Goal: Information Seeking & Learning: Learn about a topic

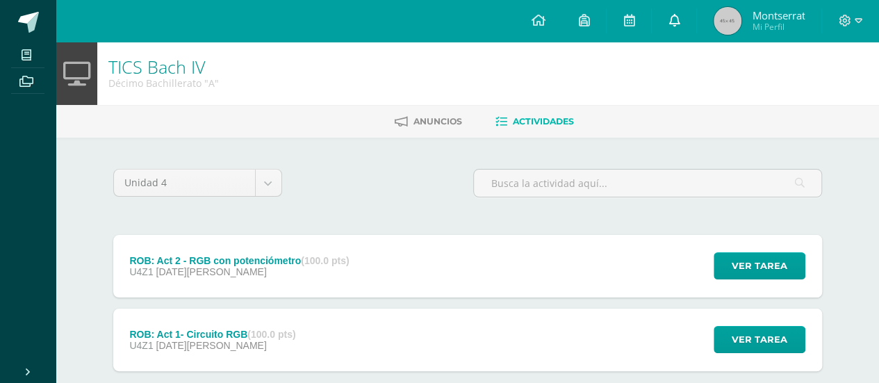
click at [666, 23] on link at bounding box center [674, 21] width 44 height 42
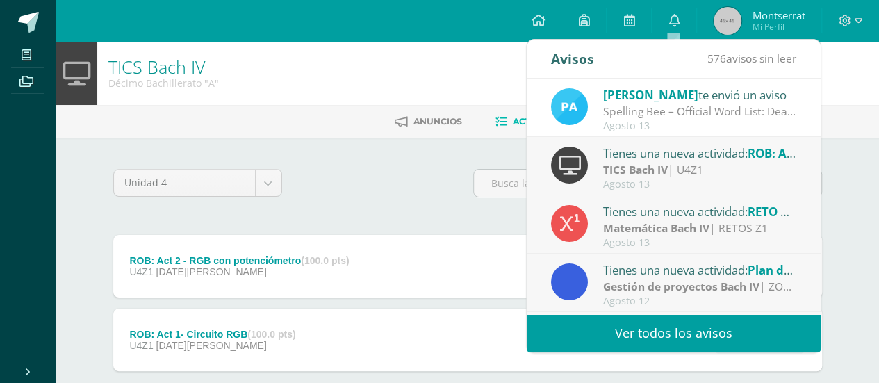
click at [653, 97] on div "[PERSON_NAME] te envió un aviso" at bounding box center [699, 94] width 193 height 18
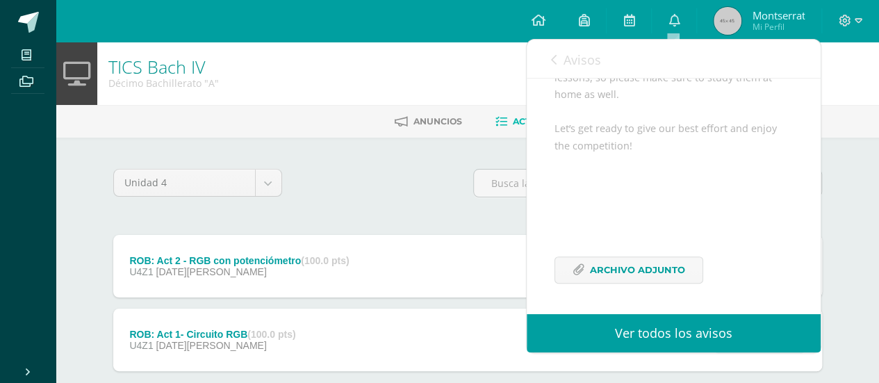
scroll to position [269, 0]
click at [658, 264] on span "Archivo Adjunto" at bounding box center [637, 270] width 95 height 26
click at [668, 26] on icon at bounding box center [673, 20] width 11 height 13
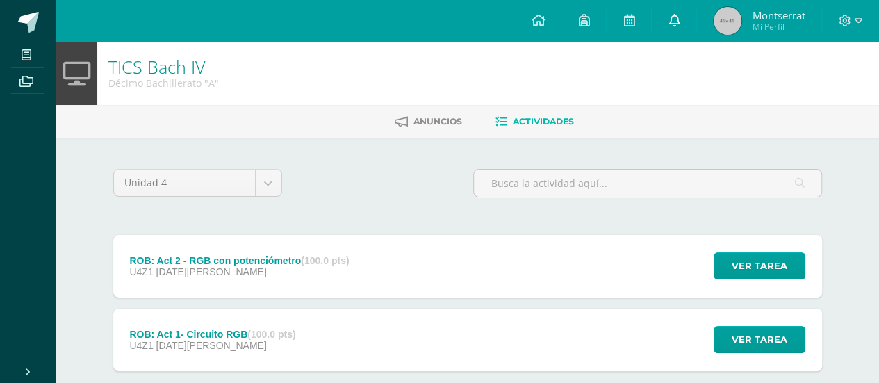
click at [678, 31] on link at bounding box center [674, 21] width 44 height 42
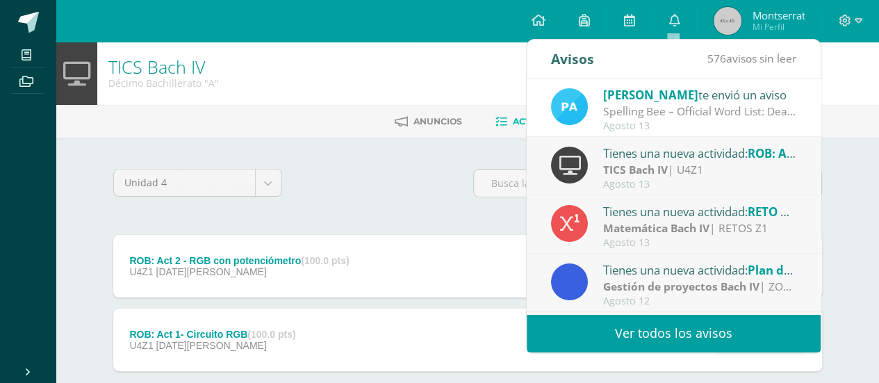
click at [680, 115] on div "Spelling Bee – Official Word List: Dear Students, Attached you will find the of…" at bounding box center [699, 112] width 193 height 16
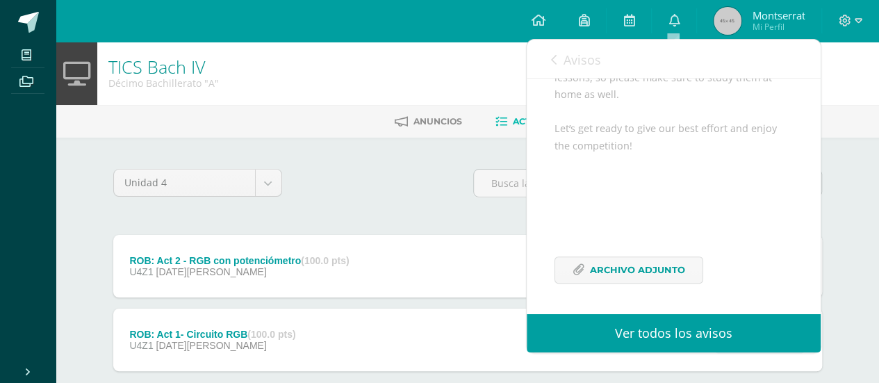
scroll to position [269, 0]
click at [547, 60] on div "Avisos 576 avisos sin leer Avisos" at bounding box center [674, 59] width 294 height 39
click at [556, 60] on icon at bounding box center [554, 59] width 6 height 11
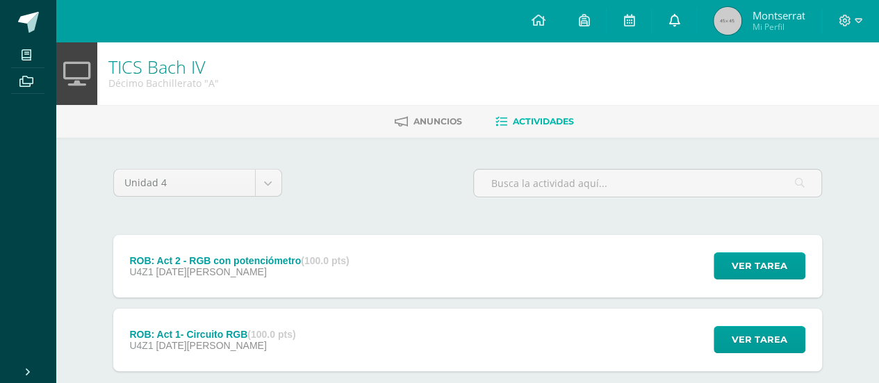
click at [656, 18] on link at bounding box center [674, 21] width 44 height 42
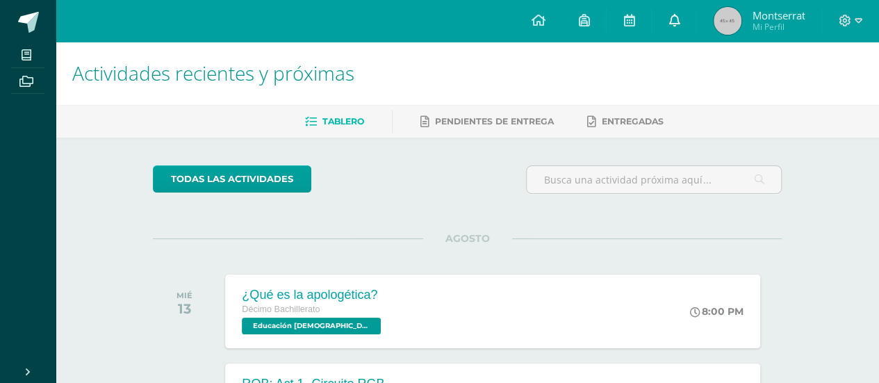
click at [663, 14] on link at bounding box center [674, 21] width 44 height 42
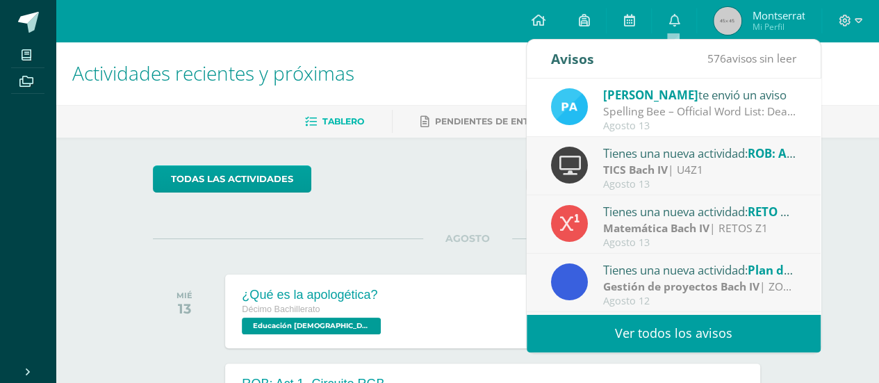
click at [616, 92] on span "[PERSON_NAME]" at bounding box center [650, 95] width 95 height 16
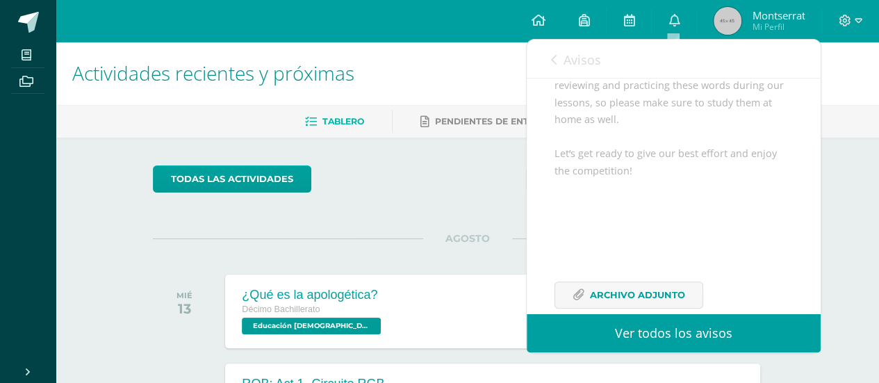
scroll to position [269, 0]
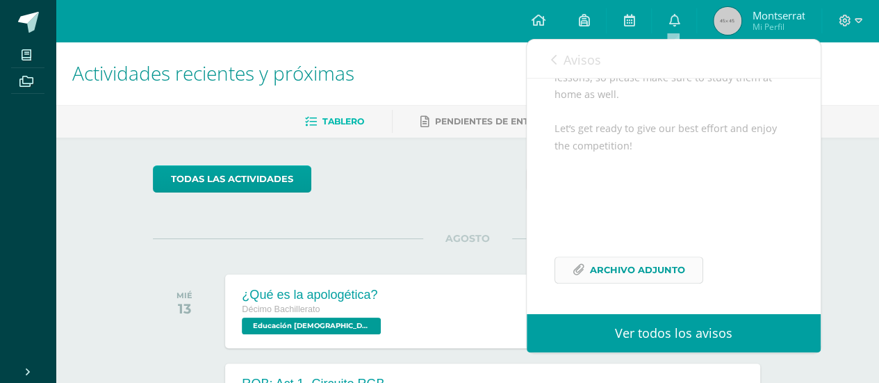
click at [654, 270] on span "Archivo Adjunto" at bounding box center [637, 270] width 95 height 26
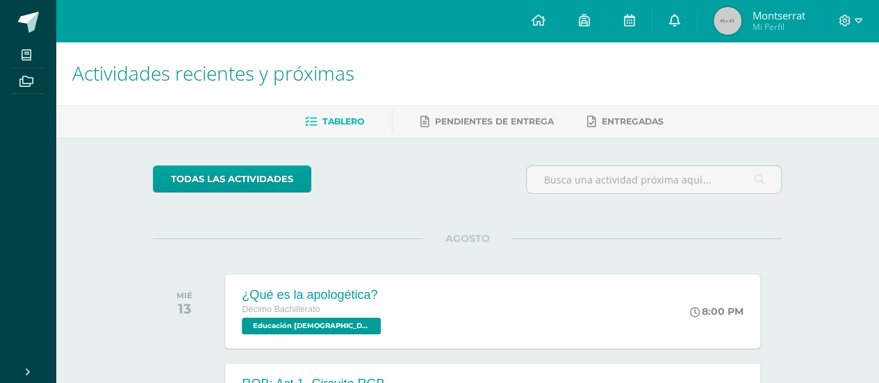
click at [654, 19] on link at bounding box center [674, 21] width 44 height 42
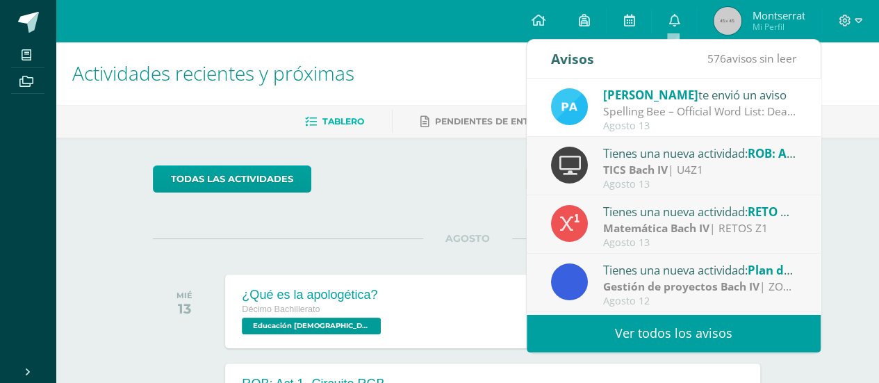
click at [642, 104] on div "Spelling Bee – Official Word List: Dear Students, Attached you will find the of…" at bounding box center [699, 112] width 193 height 16
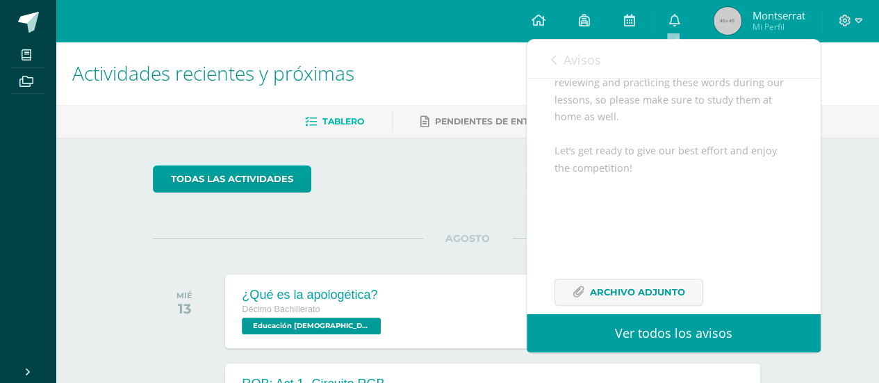
scroll to position [235, 0]
